Goal: Task Accomplishment & Management: Complete application form

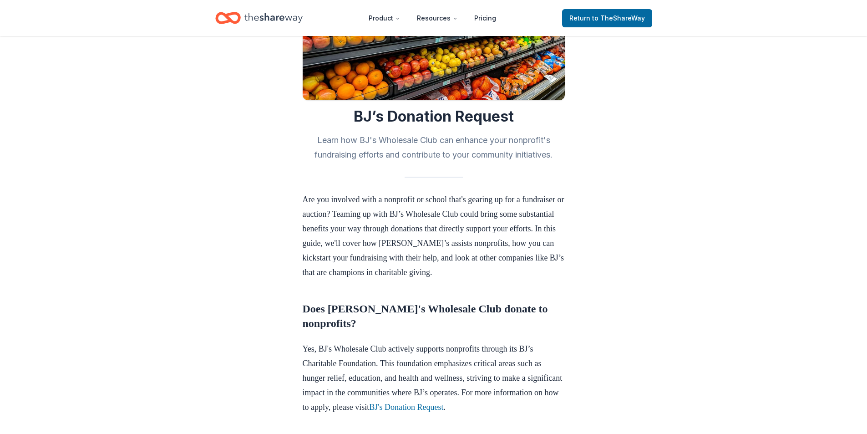
scroll to position [137, 0]
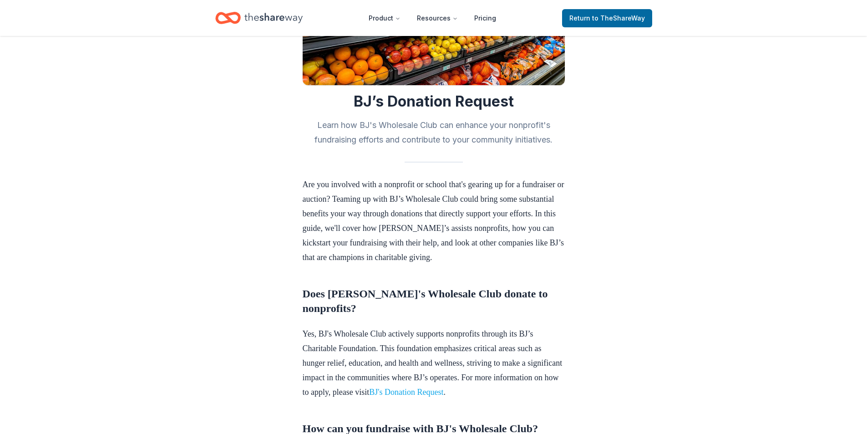
click at [443, 396] on link "BJ's Donation Request" at bounding box center [406, 391] width 74 height 9
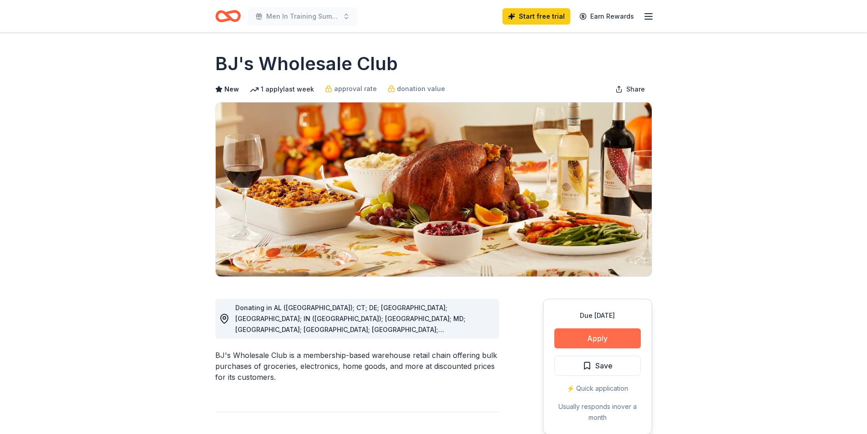
click at [597, 339] on button "Apply" at bounding box center [597, 338] width 86 height 20
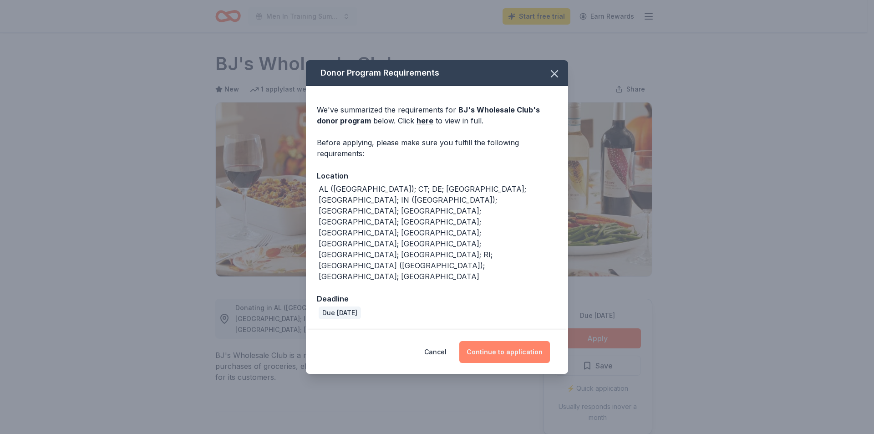
click at [483, 341] on button "Continue to application" at bounding box center [504, 352] width 91 height 22
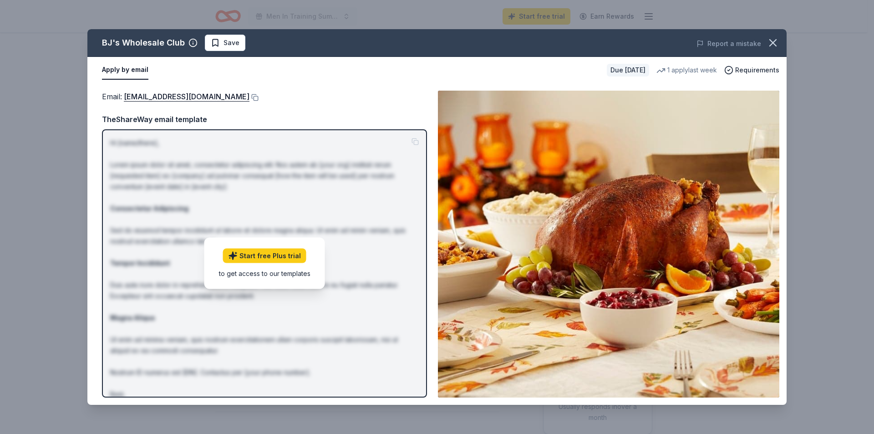
click at [314, 88] on div "Email : [EMAIL_ADDRESS][DOMAIN_NAME] Email : [EMAIL_ADDRESS][DOMAIN_NAME] TheSh…" at bounding box center [436, 243] width 699 height 321
click at [166, 119] on div "TheShareWay email template" at bounding box center [264, 119] width 325 height 12
click at [120, 71] on button "Apply by email" at bounding box center [125, 70] width 46 height 19
click at [123, 73] on button "Apply by email" at bounding box center [125, 70] width 46 height 19
click at [249, 98] on button at bounding box center [253, 97] width 9 height 7
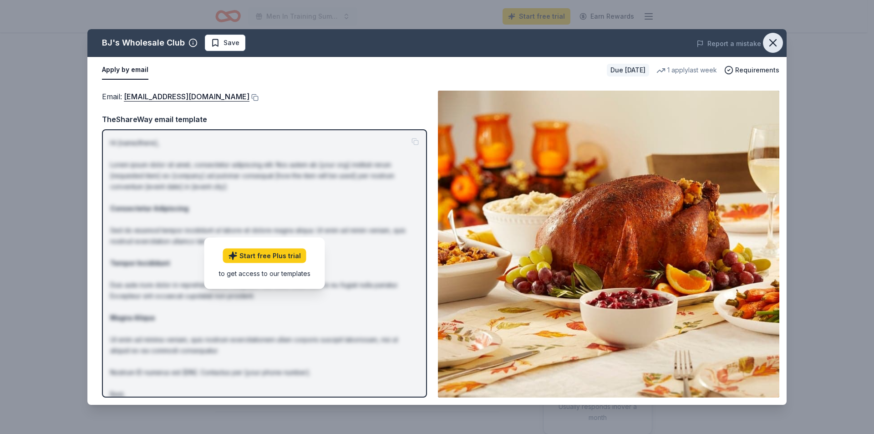
click at [766, 45] on button "button" at bounding box center [773, 43] width 20 height 20
